Goal: Task Accomplishment & Management: Use online tool/utility

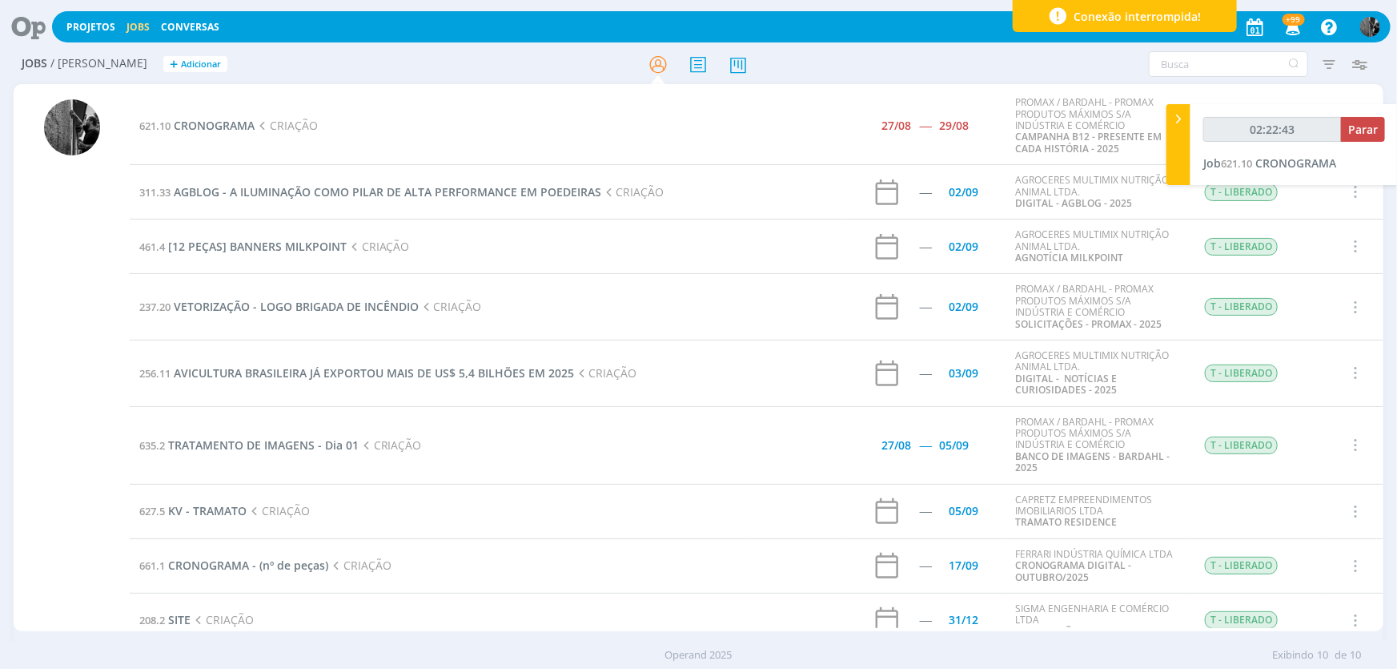
type input "02:22:44"
click at [1370, 117] on button "Parar" at bounding box center [1363, 129] width 44 height 25
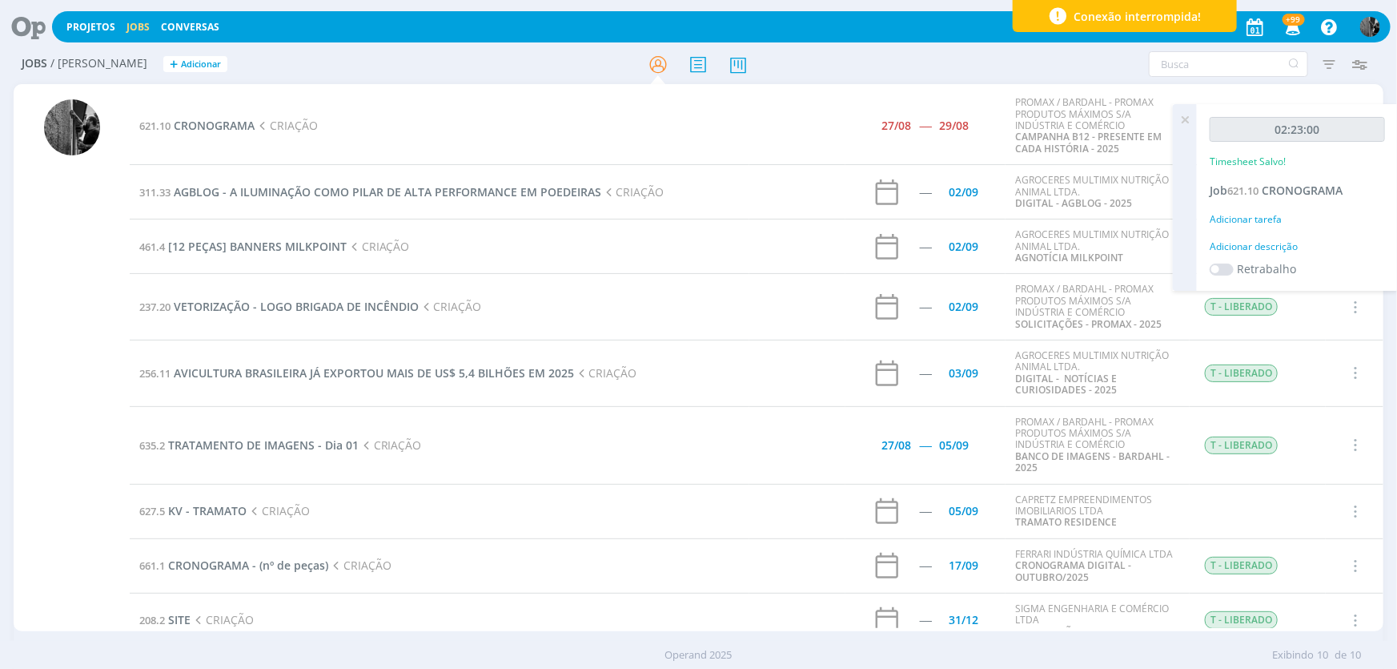
click at [190, 110] on td "621.10 CRONOGRAMA CRIAÇÃO" at bounding box center [440, 125] width 620 height 77
click at [192, 143] on td "621.10 CRONOGRAMA CRIAÇÃO" at bounding box center [440, 125] width 620 height 77
click at [205, 120] on span "CRONOGRAMA" at bounding box center [214, 125] width 81 height 15
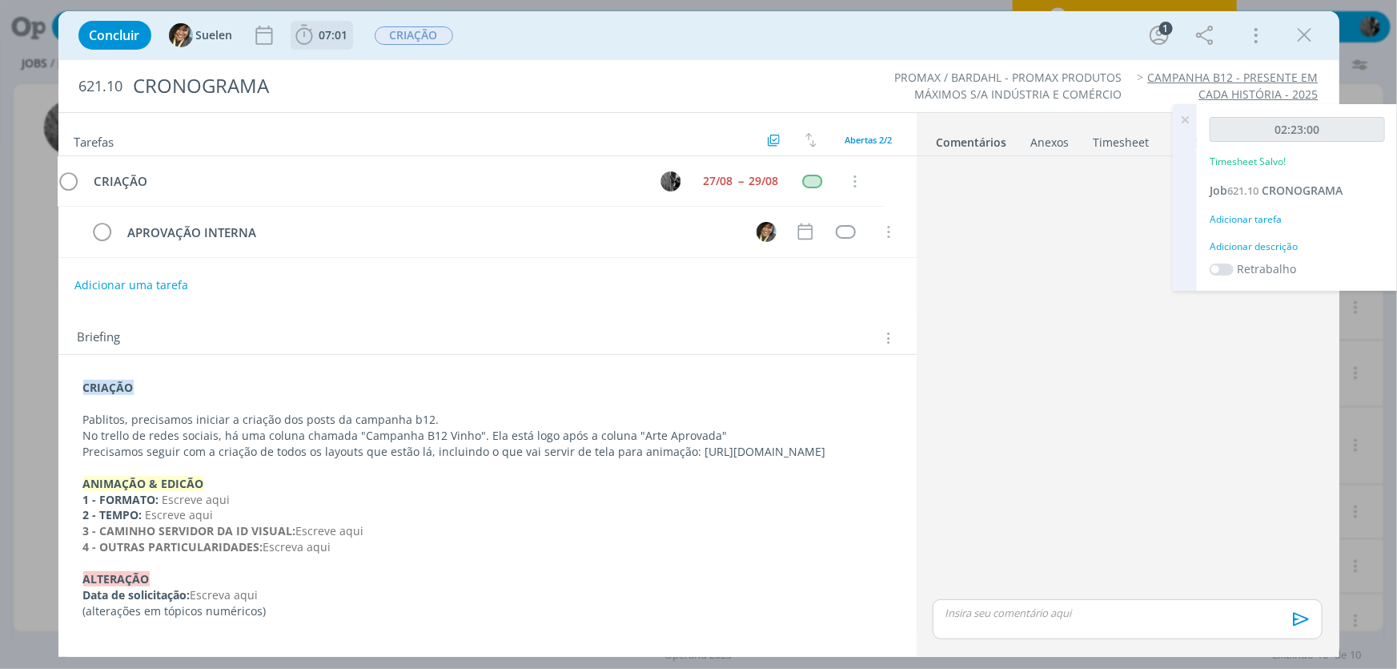
click at [310, 27] on icon "dialog" at bounding box center [304, 35] width 24 height 24
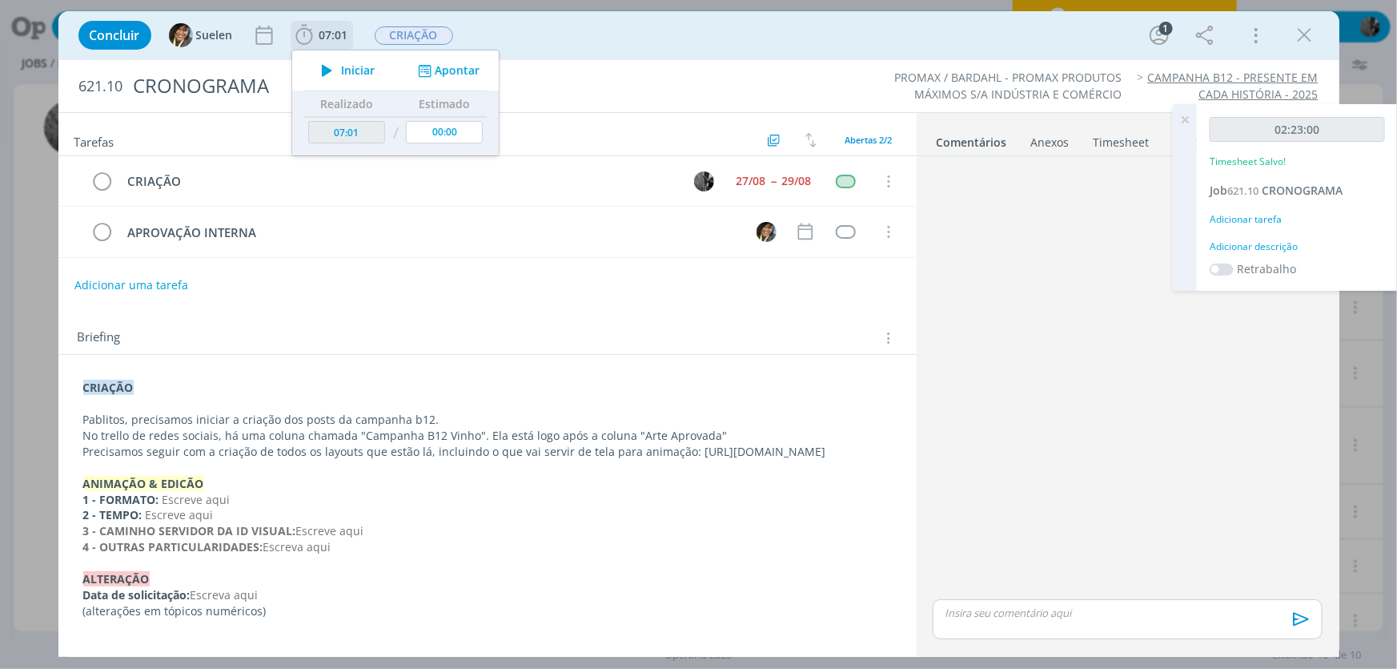
click at [330, 62] on icon "dialog" at bounding box center [327, 70] width 28 height 21
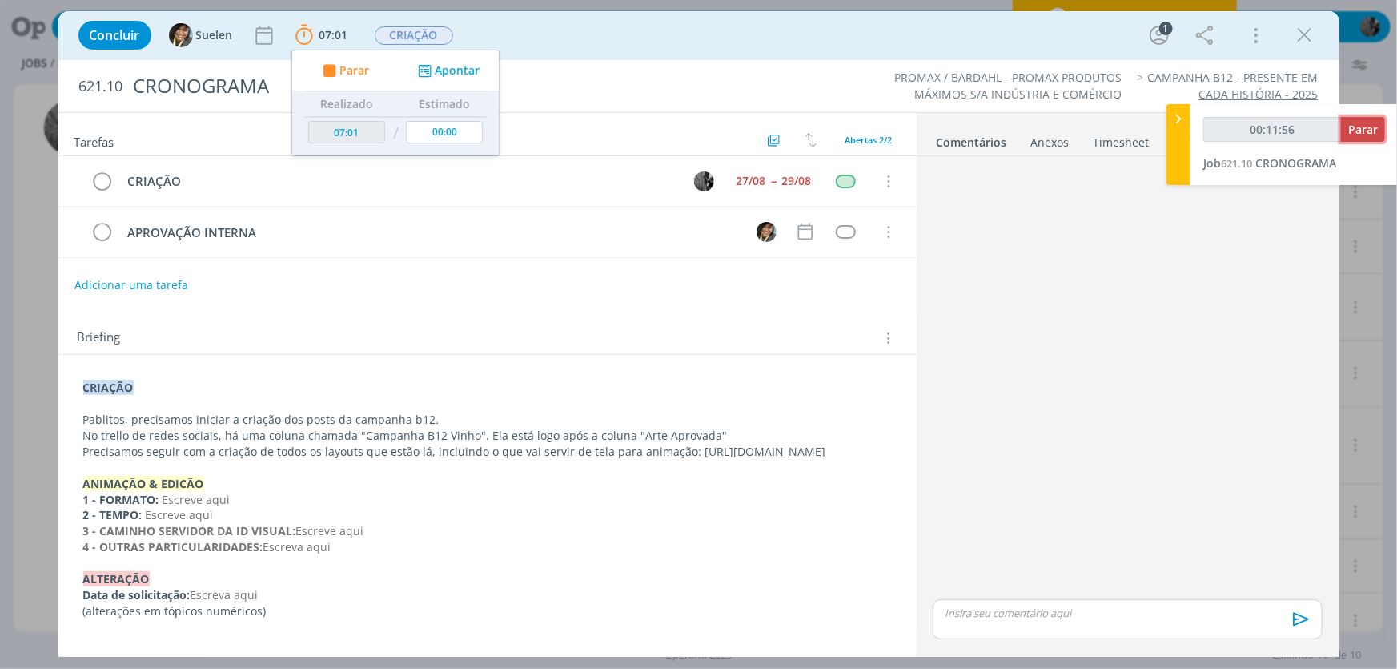
click at [1355, 139] on button "Parar" at bounding box center [1363, 129] width 44 height 25
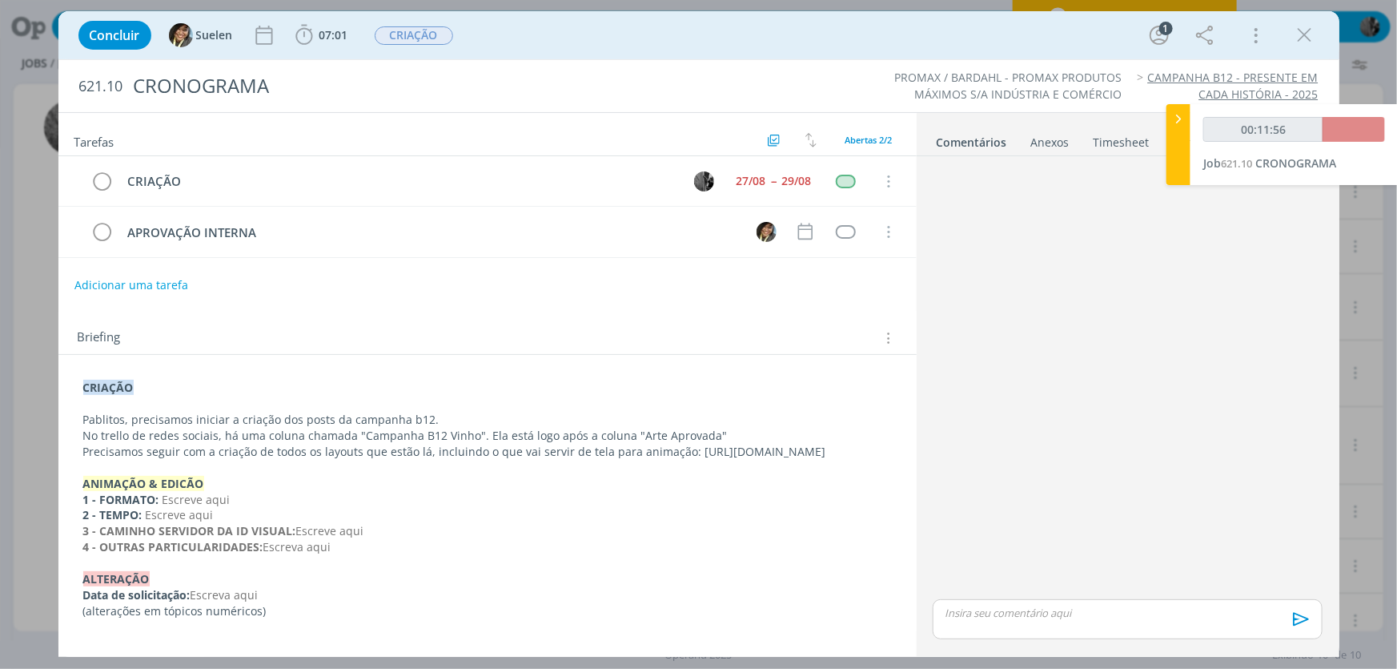
type input "00:13:00"
